Goal: Information Seeking & Learning: Check status

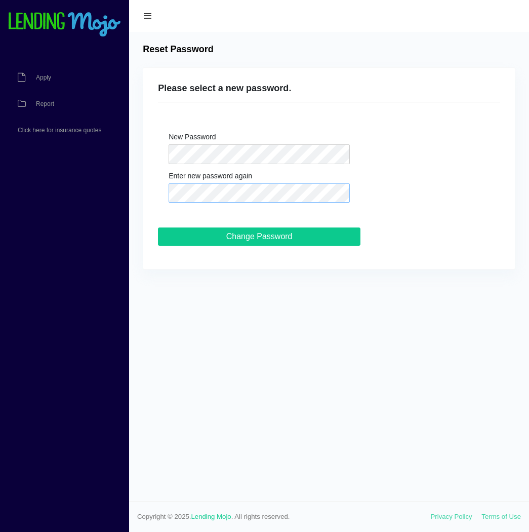
click at [158, 227] on input "Change Password" at bounding box center [259, 236] width 202 height 18
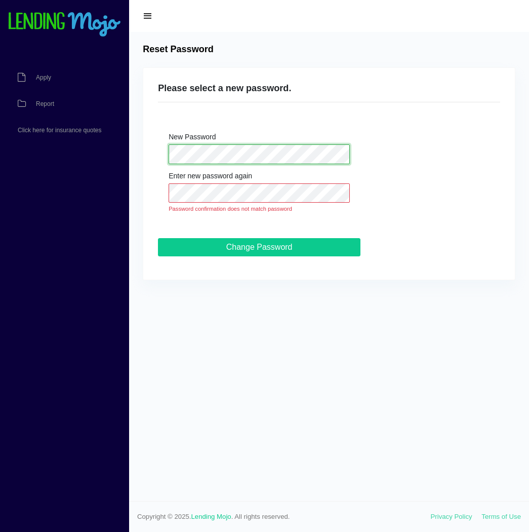
click at [148, 158] on div "Please select a new password. New Password Enter new password again Password co…" at bounding box center [329, 174] width 372 height 212
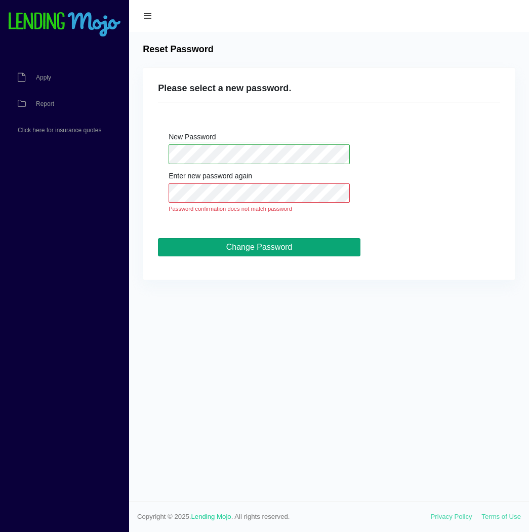
click at [297, 247] on input "Change Password" at bounding box center [259, 247] width 202 height 18
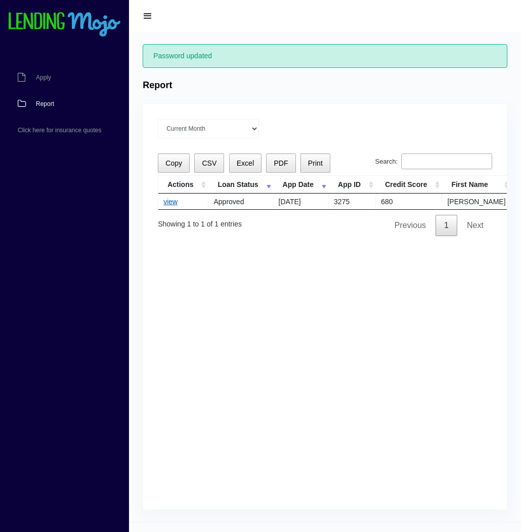
click at [168, 199] on link "view" at bounding box center [171, 201] width 14 height 8
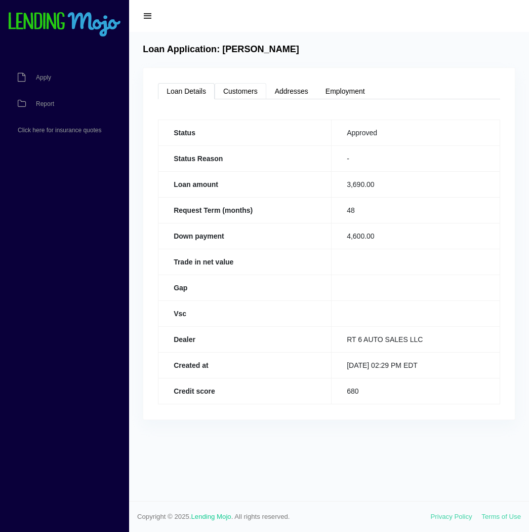
click at [246, 89] on link "Customers" at bounding box center [241, 91] width 52 height 16
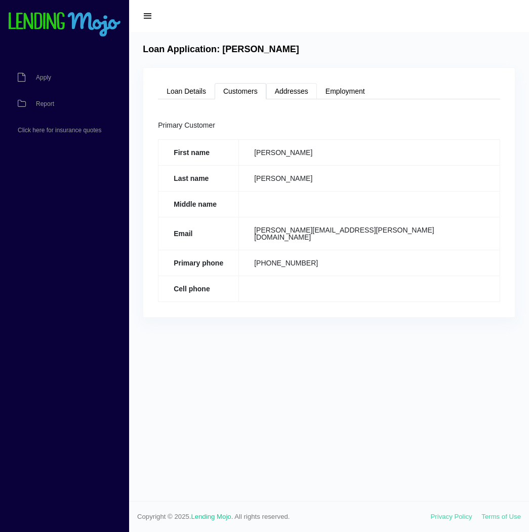
click at [296, 87] on link "Addresses" at bounding box center [291, 91] width 51 height 16
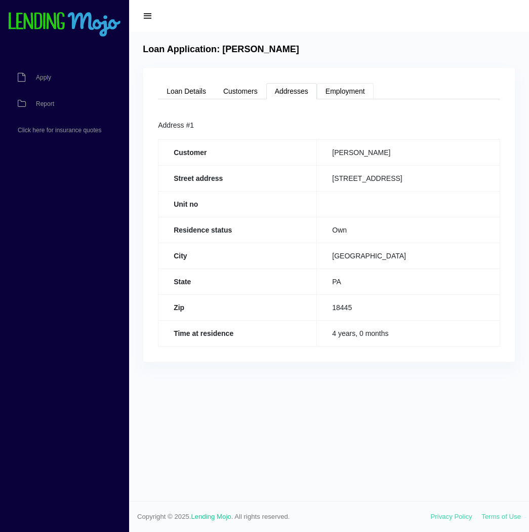
click at [355, 90] on link "Employment" at bounding box center [345, 91] width 57 height 16
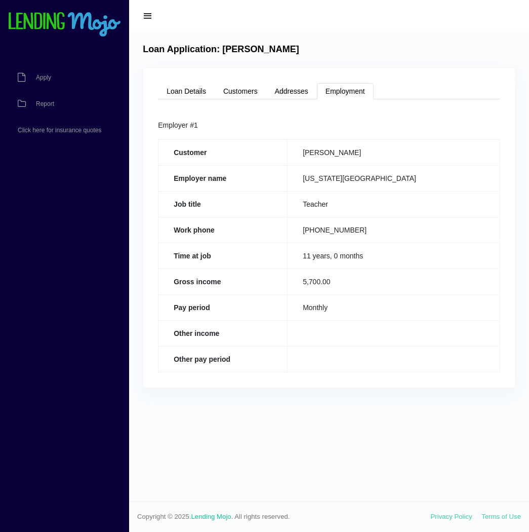
click at [149, 18] on span "button" at bounding box center [148, 16] width 10 height 11
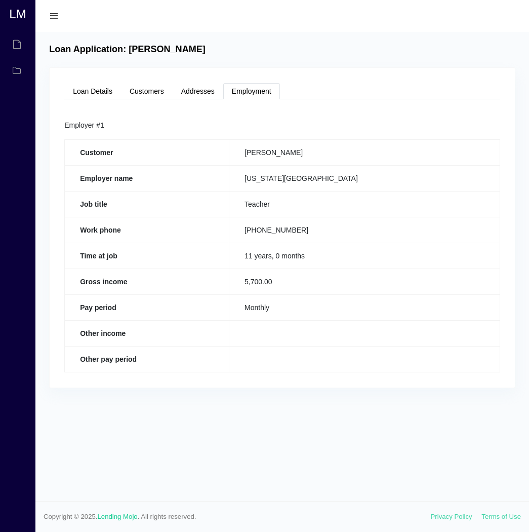
click at [55, 15] on span "button" at bounding box center [54, 16] width 10 height 11
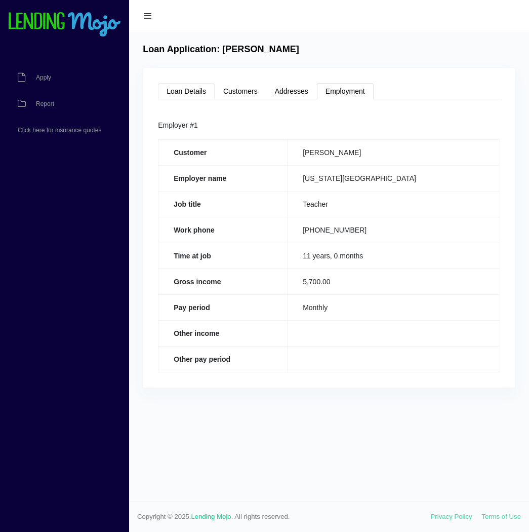
click at [191, 94] on link "Loan Details" at bounding box center [186, 91] width 57 height 16
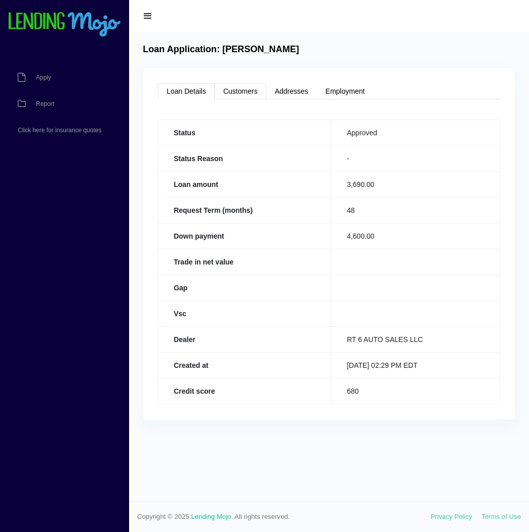
click at [231, 88] on link "Customers" at bounding box center [241, 91] width 52 height 16
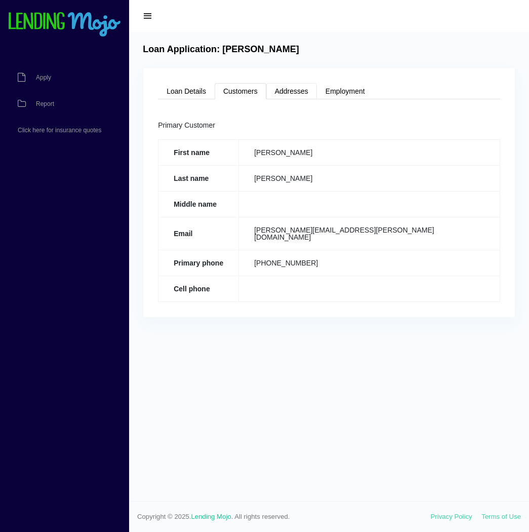
click at [290, 89] on link "Addresses" at bounding box center [291, 91] width 51 height 16
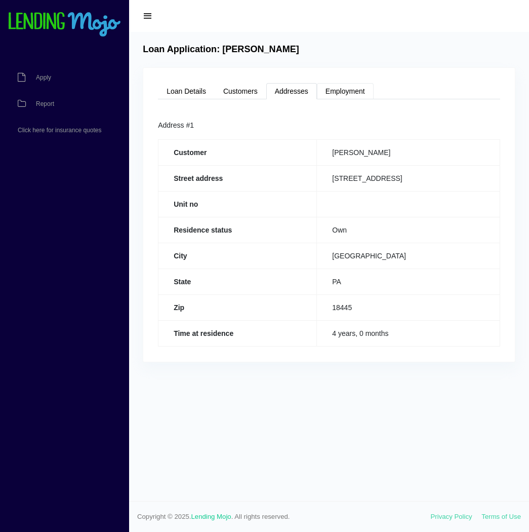
click at [349, 90] on link "Employment" at bounding box center [345, 91] width 57 height 16
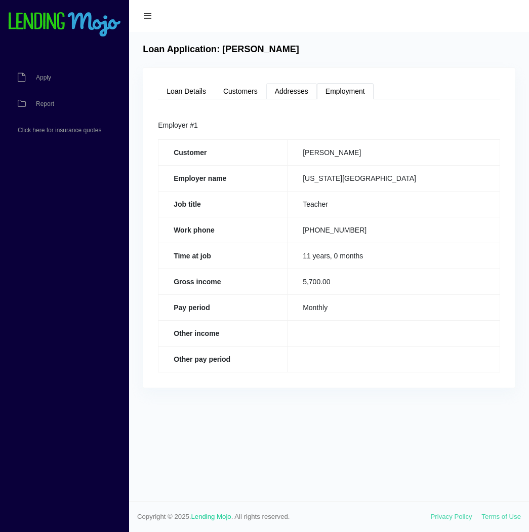
click at [285, 93] on link "Addresses" at bounding box center [291, 91] width 51 height 16
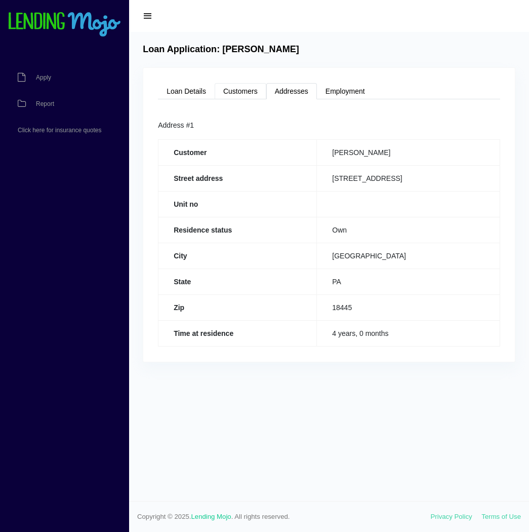
click at [245, 90] on link "Customers" at bounding box center [241, 91] width 52 height 16
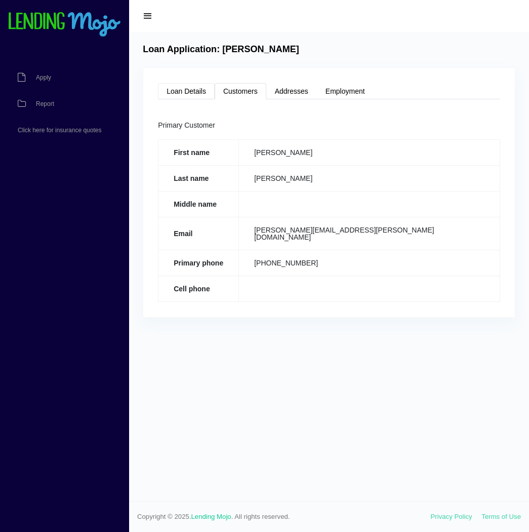
click at [189, 93] on link "Loan Details" at bounding box center [186, 91] width 57 height 16
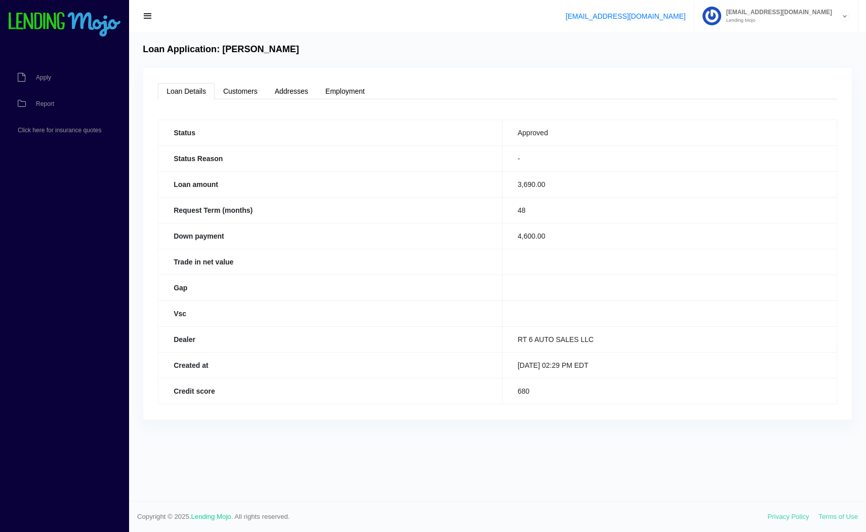
click at [214, 293] on th "Gap" at bounding box center [330, 287] width 344 height 26
click at [208, 322] on th "Vsc" at bounding box center [330, 313] width 344 height 26
click at [230, 93] on link "Customers" at bounding box center [241, 91] width 52 height 16
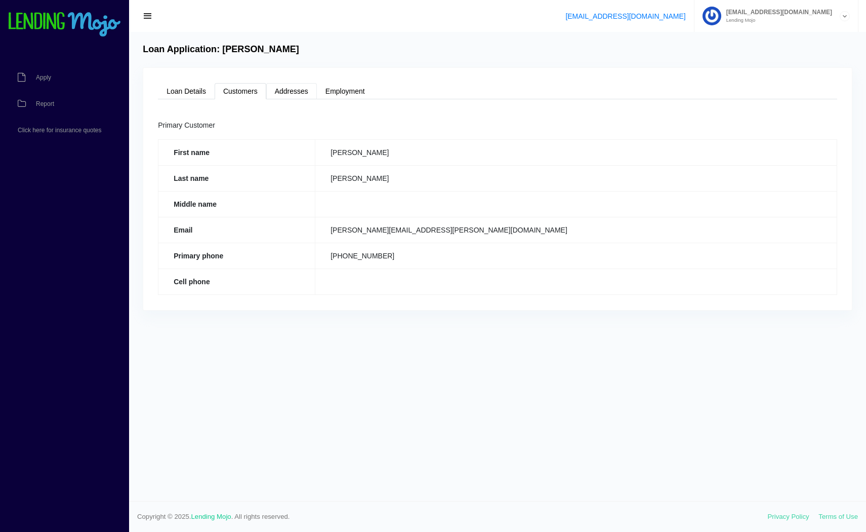
click at [283, 90] on link "Addresses" at bounding box center [291, 91] width 51 height 16
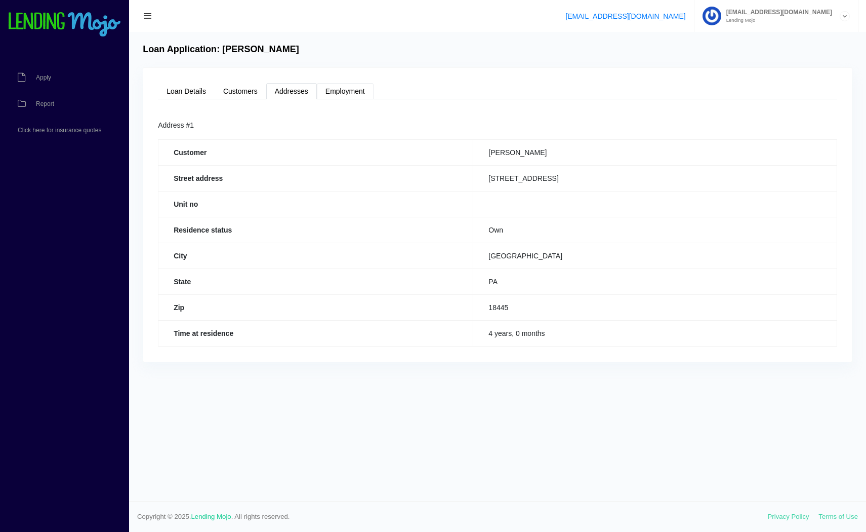
click at [358, 95] on link "Employment" at bounding box center [345, 91] width 57 height 16
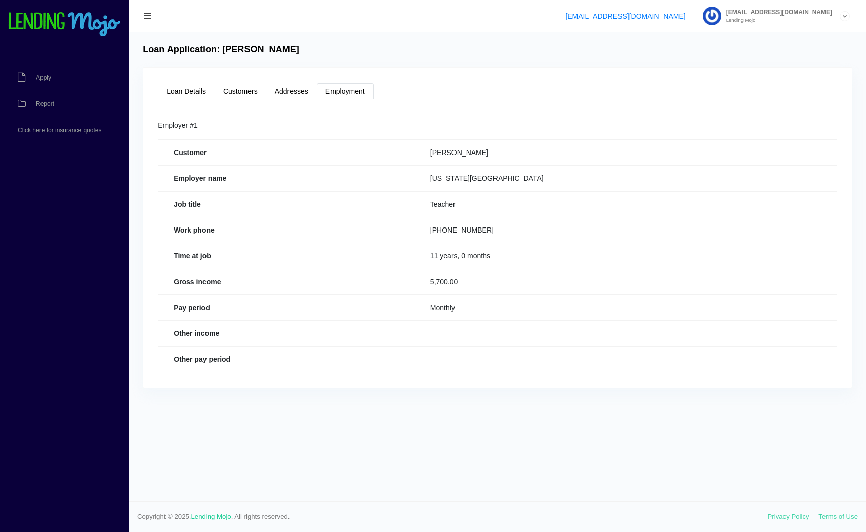
drag, startPoint x: 450, startPoint y: 153, endPoint x: 514, endPoint y: 151, distance: 64.8
click at [514, 151] on td "Adam Penberthy" at bounding box center [626, 152] width 422 height 26
copy td "Adam Penberthy"
click at [529, 16] on icon at bounding box center [844, 17] width 9 height 10
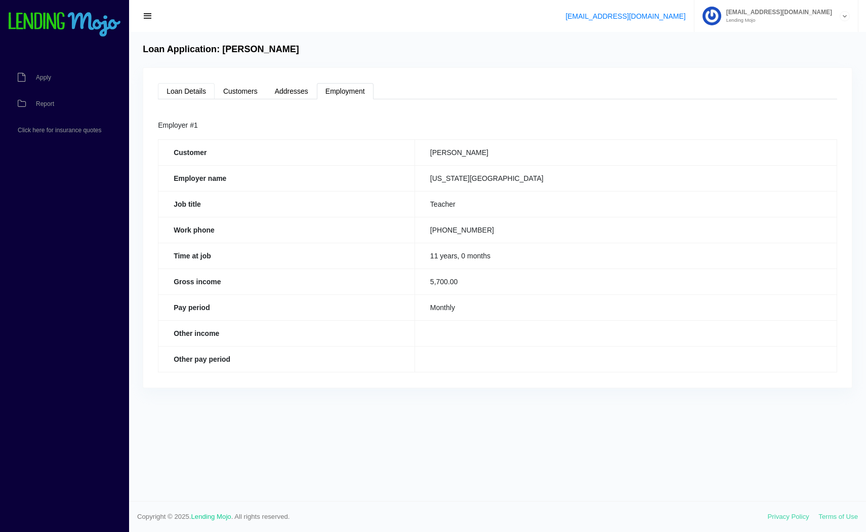
click at [173, 89] on link "Loan Details" at bounding box center [186, 91] width 57 height 16
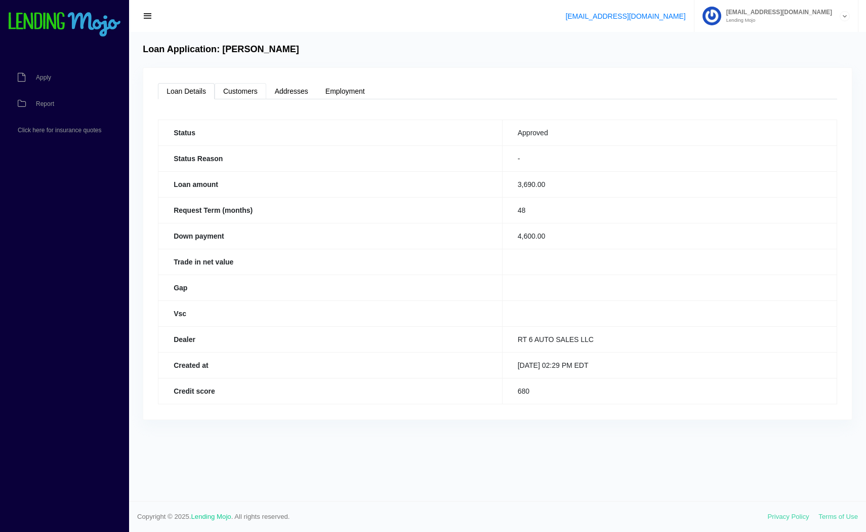
click at [252, 88] on link "Customers" at bounding box center [241, 91] width 52 height 16
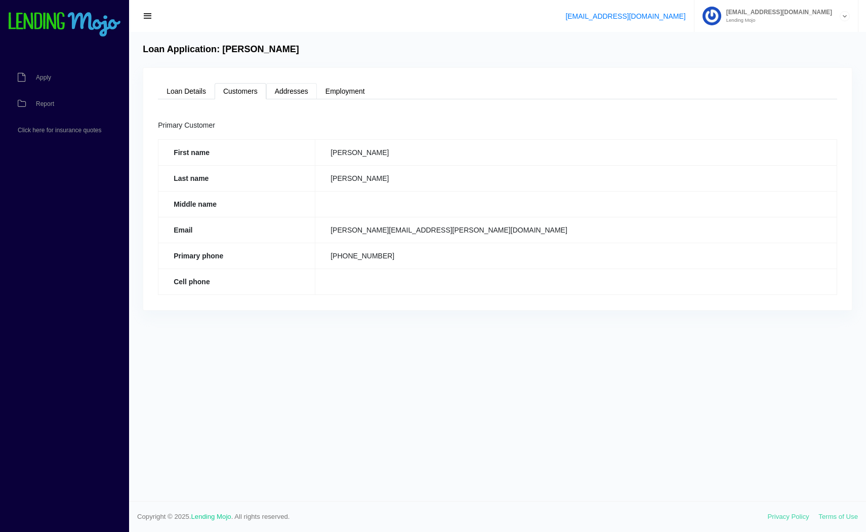
click at [305, 92] on link "Addresses" at bounding box center [291, 91] width 51 height 16
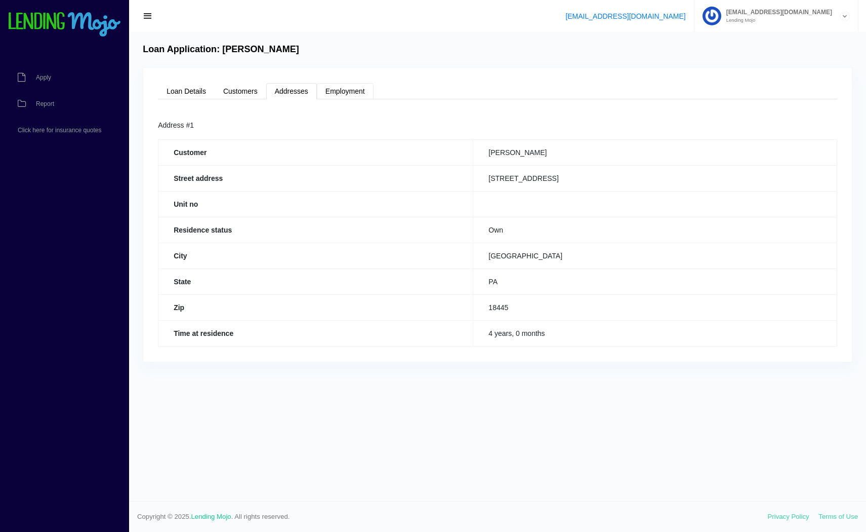
click at [351, 94] on link "Employment" at bounding box center [345, 91] width 57 height 16
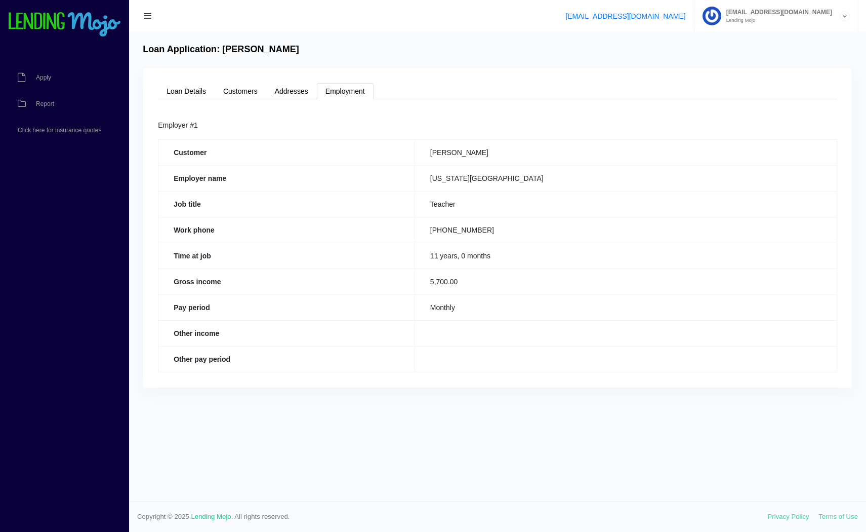
click at [152, 15] on span "button" at bounding box center [148, 16] width 10 height 11
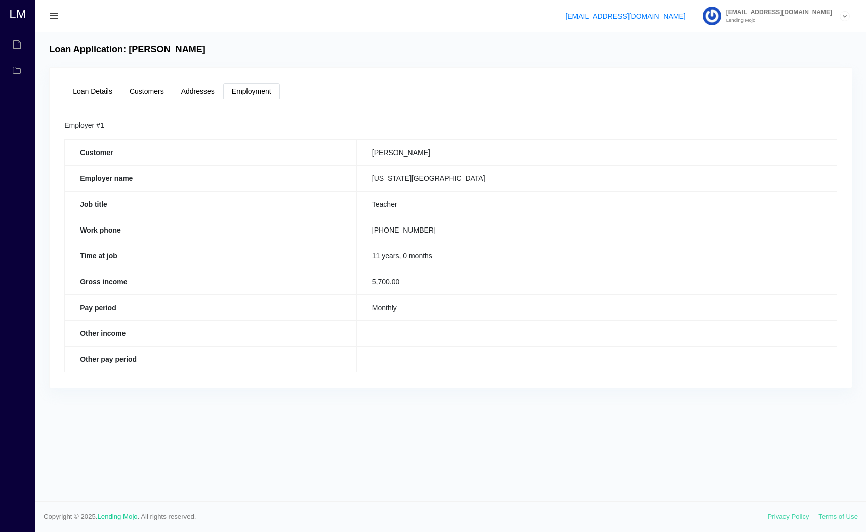
click at [57, 15] on span "button" at bounding box center [54, 16] width 10 height 11
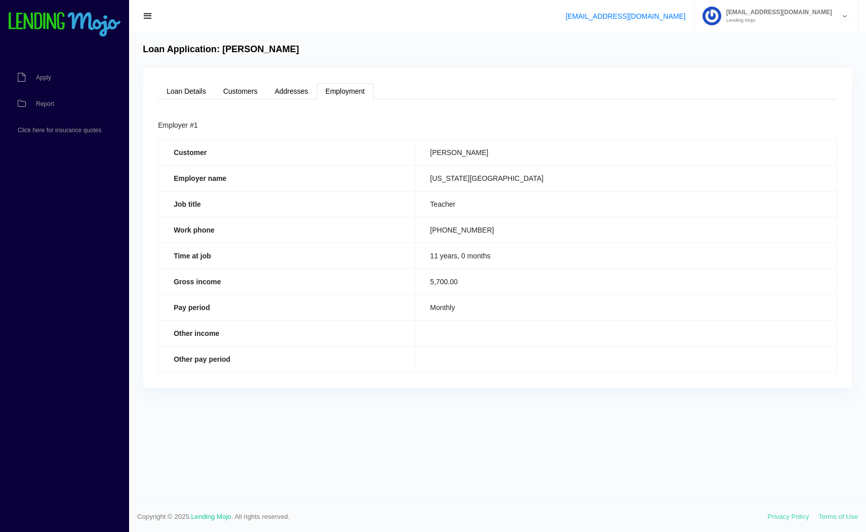
click at [113, 23] on img at bounding box center [65, 24] width 114 height 25
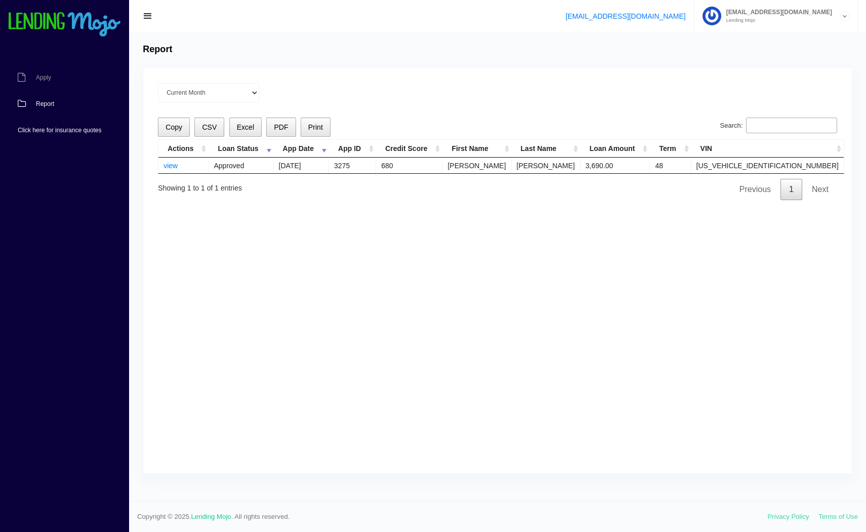
click at [83, 129] on span "Click here for insurance quotes" at bounding box center [60, 130] width 84 height 6
click at [152, 14] on span "button" at bounding box center [148, 16] width 10 height 11
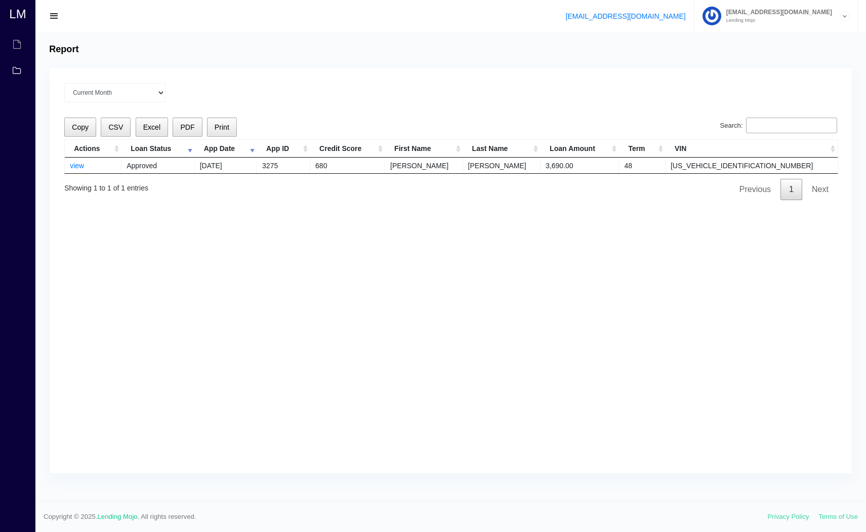
click at [54, 12] on span "button" at bounding box center [54, 16] width 10 height 11
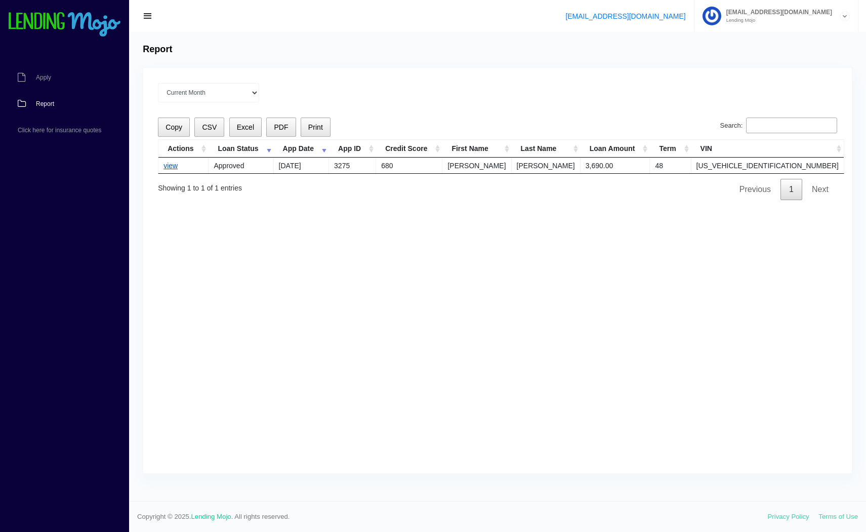
click at [165, 164] on link "view" at bounding box center [171, 165] width 14 height 8
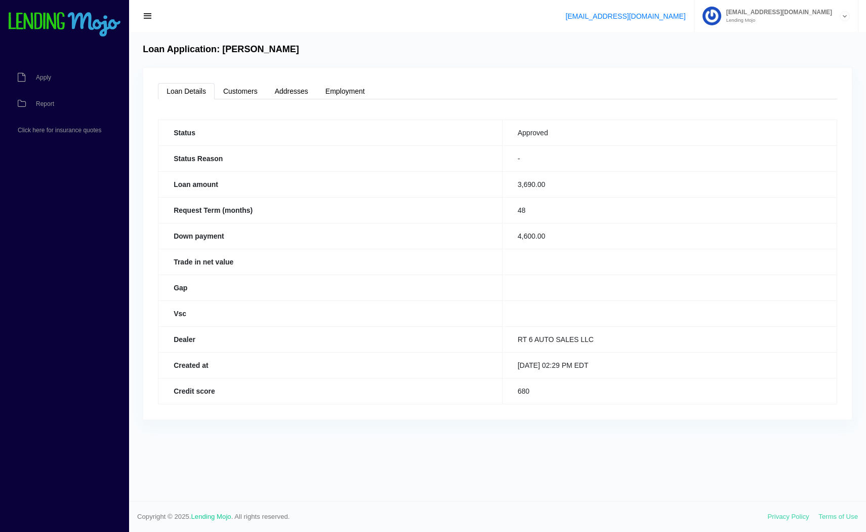
click at [547, 188] on td "3,690.00" at bounding box center [669, 184] width 335 height 26
click at [542, 235] on td "4,600.00" at bounding box center [669, 236] width 335 height 26
click at [589, 186] on td "3,690.00" at bounding box center [669, 184] width 335 height 26
click at [516, 391] on td "680" at bounding box center [669, 391] width 335 height 26
click at [39, 103] on span "Report" at bounding box center [45, 104] width 18 height 6
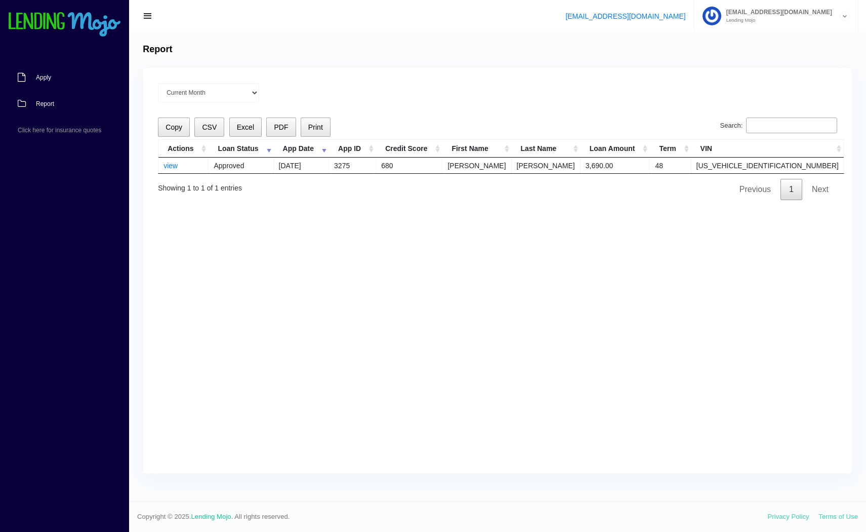
click at [52, 74] on link "Apply" at bounding box center [59, 77] width 119 height 26
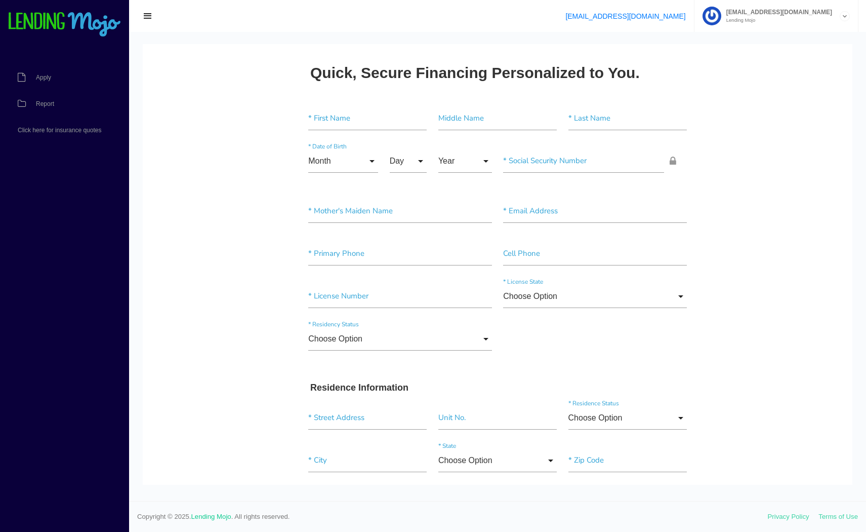
click at [148, 14] on span "button" at bounding box center [148, 16] width 10 height 11
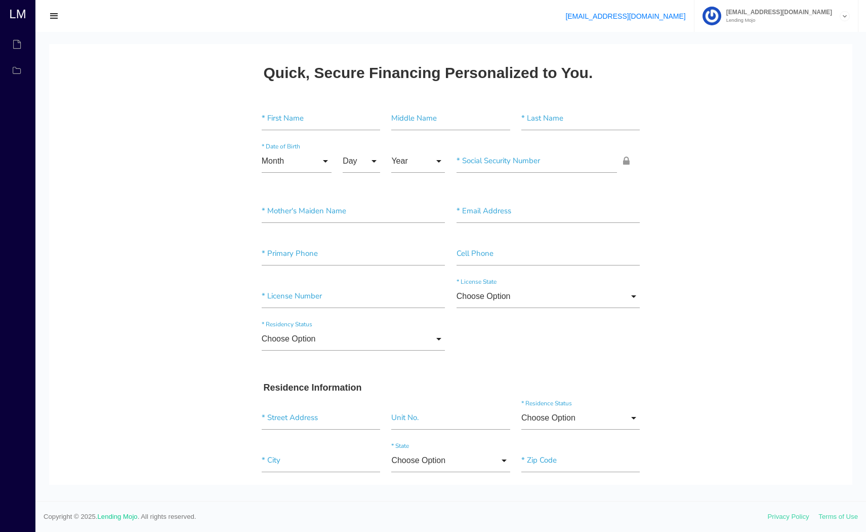
drag, startPoint x: 55, startPoint y: 27, endPoint x: 57, endPoint y: 17, distance: 10.2
click at [55, 26] on div "[EMAIL_ADDRESS][DOMAIN_NAME] [EMAIL_ADDRESS][DOMAIN_NAME] Lending Mojo Manage A…" at bounding box center [450, 16] width 831 height 32
click at [57, 15] on span "button" at bounding box center [54, 16] width 10 height 11
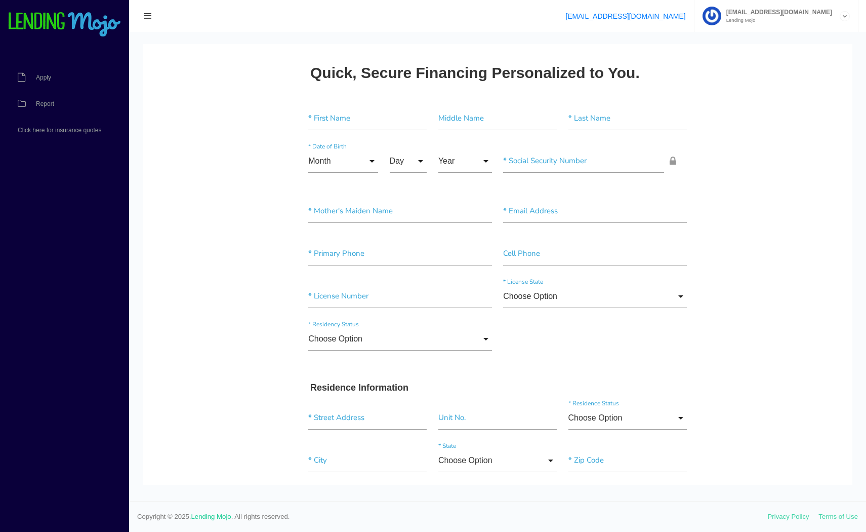
click at [68, 25] on img at bounding box center [65, 24] width 114 height 25
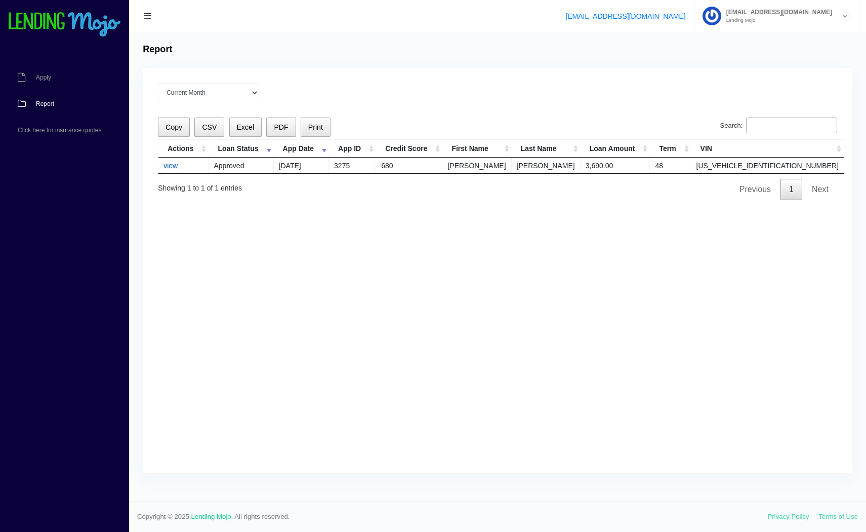
click at [171, 165] on link "view" at bounding box center [171, 165] width 14 height 8
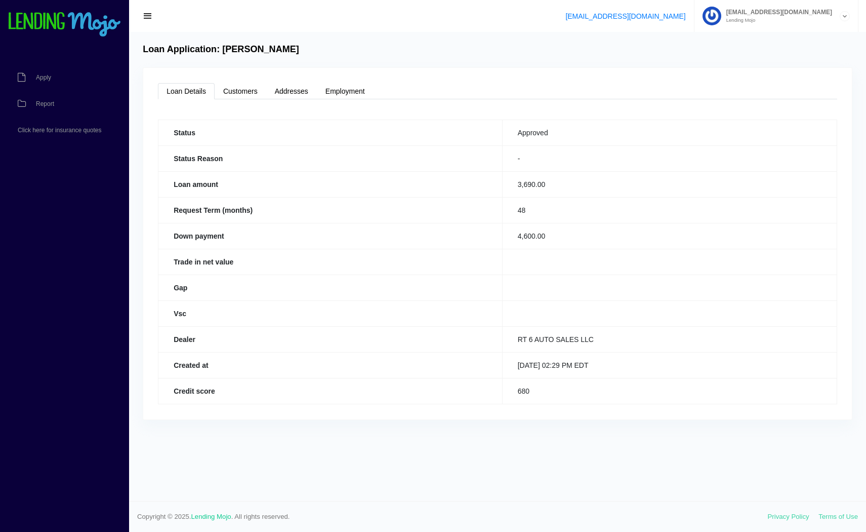
click at [619, 449] on div "Loan Application: [PERSON_NAME] Loan Details Customers Addresses Employment Sta…" at bounding box center [497, 266] width 737 height 469
drag, startPoint x: 505, startPoint y: 390, endPoint x: 532, endPoint y: 390, distance: 26.8
click at [533, 390] on td "680" at bounding box center [669, 391] width 335 height 26
click at [563, 392] on td "680" at bounding box center [669, 391] width 335 height 26
click at [534, 396] on td "680" at bounding box center [669, 391] width 335 height 26
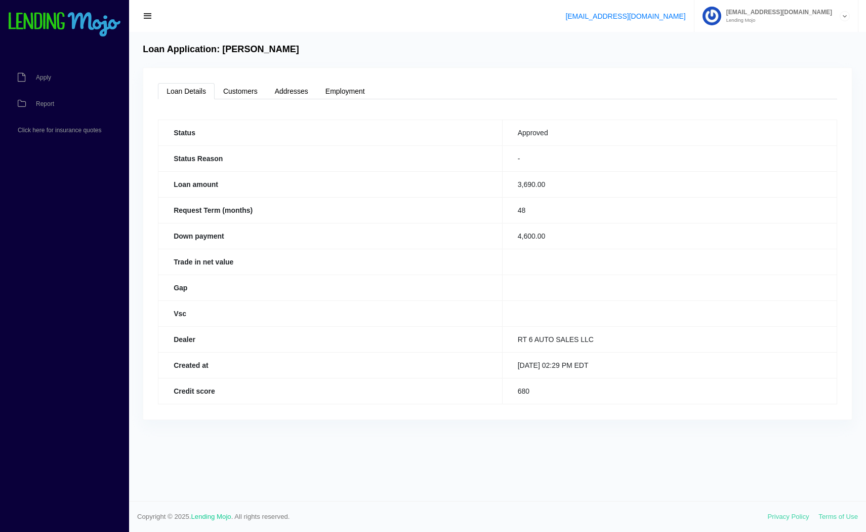
click at [541, 388] on td "680" at bounding box center [669, 391] width 335 height 26
click at [566, 396] on td "680" at bounding box center [669, 391] width 335 height 26
click at [558, 388] on td "680" at bounding box center [669, 391] width 335 height 26
click at [520, 392] on td "680" at bounding box center [669, 391] width 335 height 26
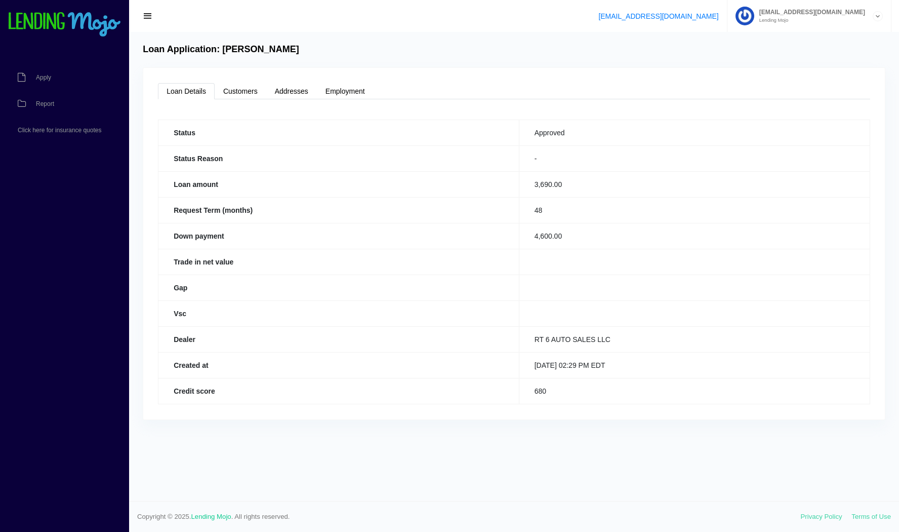
click at [79, 21] on img at bounding box center [65, 24] width 114 height 25
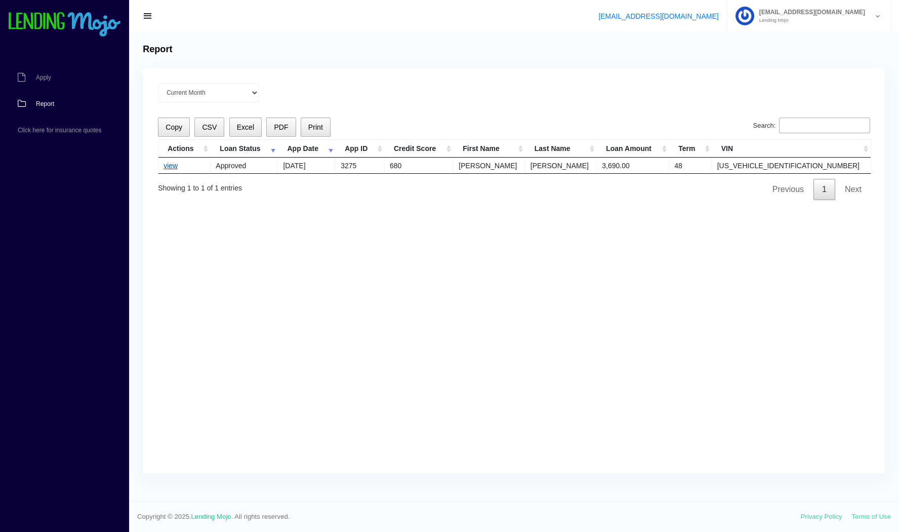
click at [167, 164] on link "view" at bounding box center [171, 165] width 14 height 8
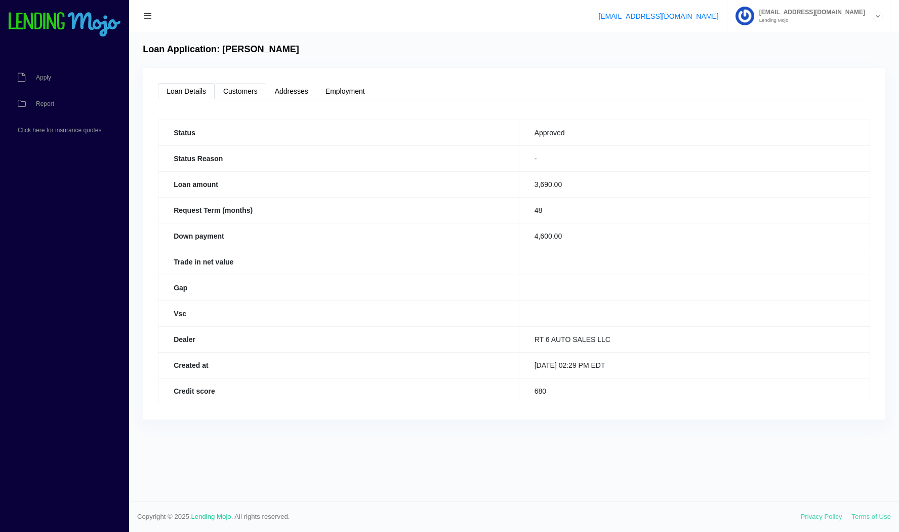
click at [240, 92] on link "Customers" at bounding box center [241, 91] width 52 height 16
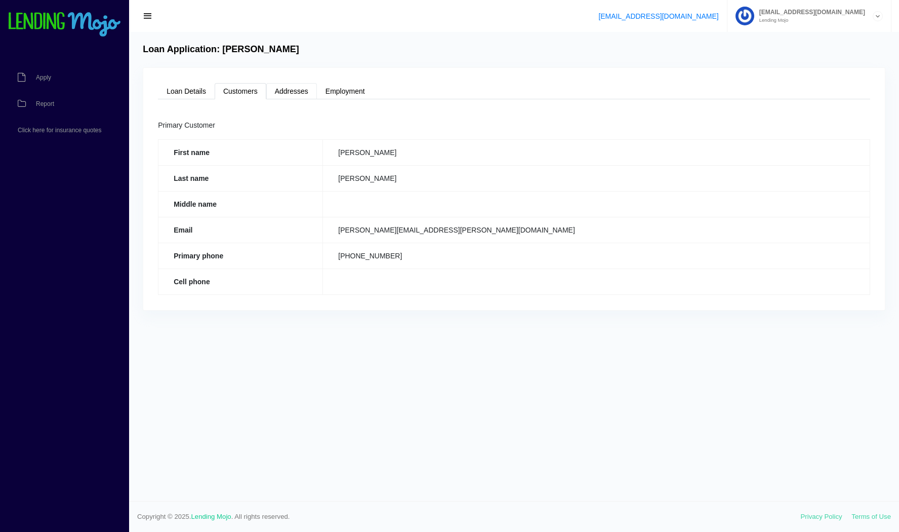
click at [292, 92] on link "Addresses" at bounding box center [291, 91] width 51 height 16
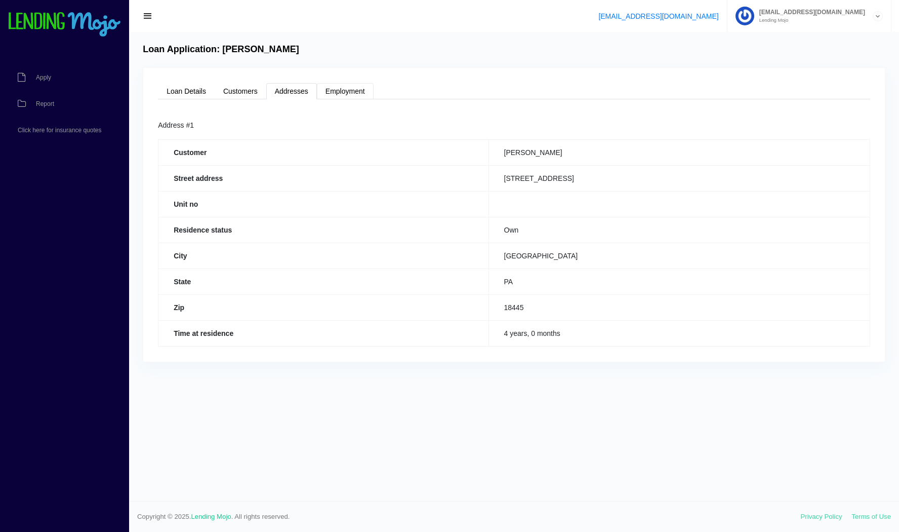
click at [334, 95] on link "Employment" at bounding box center [345, 91] width 57 height 16
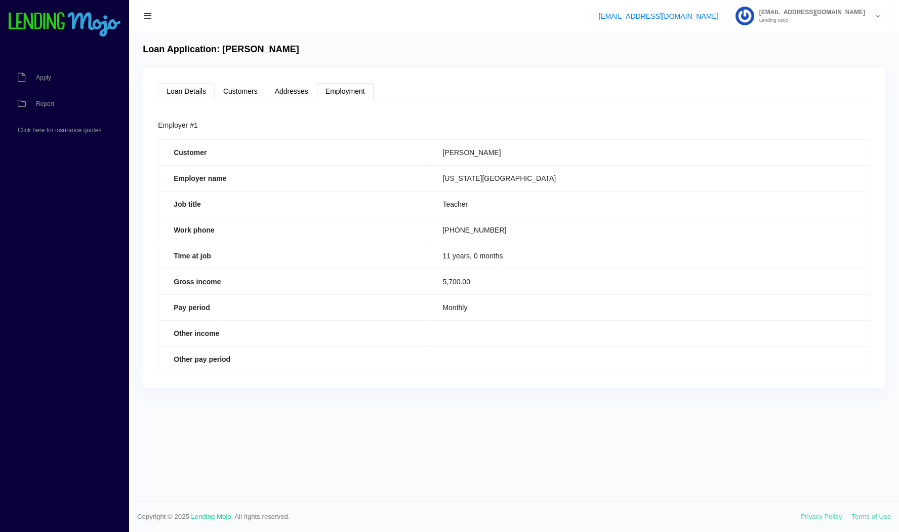
click at [177, 91] on link "Loan Details" at bounding box center [186, 91] width 57 height 16
